Goal: Transaction & Acquisition: Purchase product/service

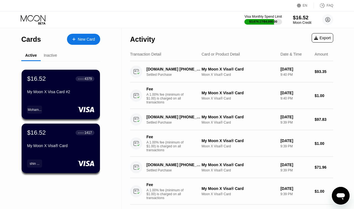
click at [299, 22] on div "Moon Credit" at bounding box center [302, 23] width 19 height 4
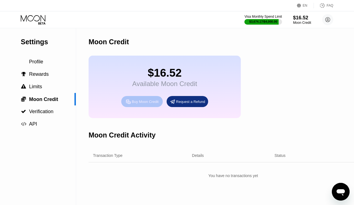
click at [132, 99] on div "Buy Moon Credit" at bounding box center [142, 101] width 42 height 11
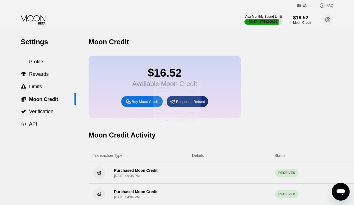
type input "0"
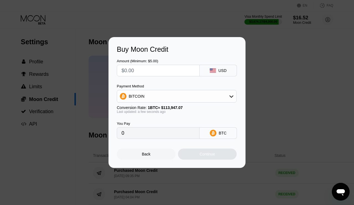
click at [150, 71] on input "text" at bounding box center [158, 70] width 73 height 11
type input "$44"
type input "0.00038615"
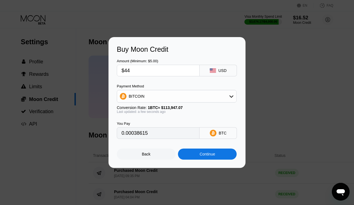
type input "$44"
click at [187, 157] on div "Continue" at bounding box center [207, 154] width 59 height 11
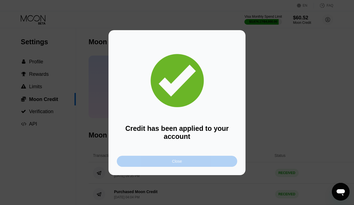
click at [187, 157] on div "Close" at bounding box center [177, 161] width 120 height 11
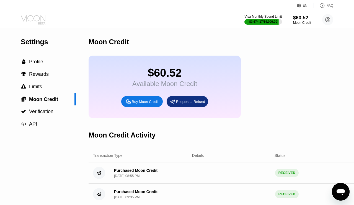
click at [32, 20] on icon at bounding box center [34, 20] width 26 height 10
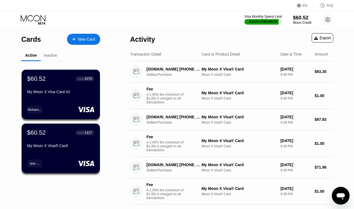
click at [302, 21] on div "Moon Credit" at bounding box center [302, 23] width 19 height 4
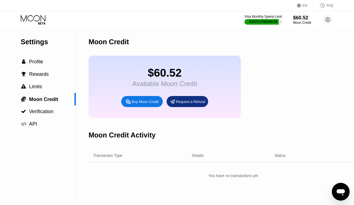
click at [138, 105] on div "Buy Moon Credit" at bounding box center [142, 101] width 42 height 11
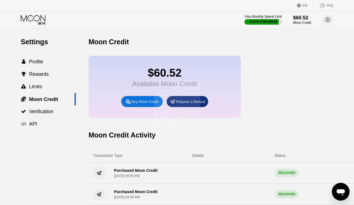
type input "0"
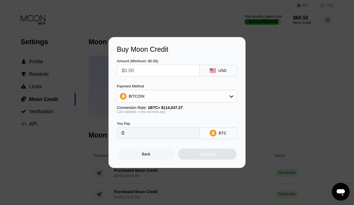
click at [158, 73] on input "text" at bounding box center [158, 70] width 73 height 11
type input "$33"
type input "0.00028938"
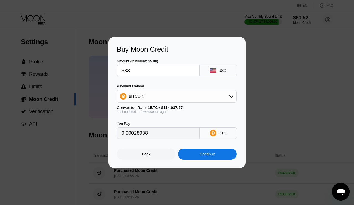
type input "$33"
click at [197, 154] on div "Continue" at bounding box center [207, 154] width 59 height 11
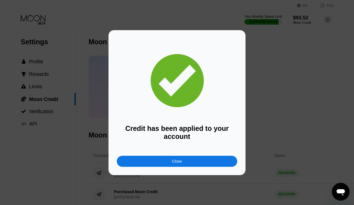
click at [163, 160] on div "Close" at bounding box center [177, 161] width 120 height 11
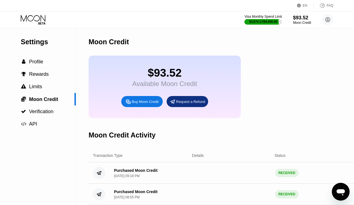
click at [29, 19] on icon at bounding box center [34, 20] width 26 height 10
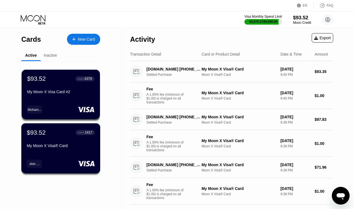
click at [77, 145] on div "My Moon X Visa® Card" at bounding box center [61, 146] width 68 height 4
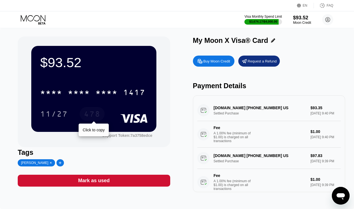
click at [90, 114] on div "478" at bounding box center [92, 114] width 17 height 9
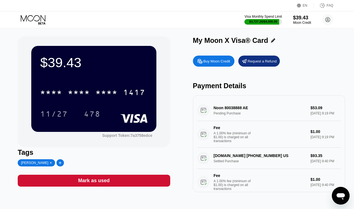
click at [30, 18] on icon at bounding box center [34, 20] width 26 height 10
